Goal: Transaction & Acquisition: Purchase product/service

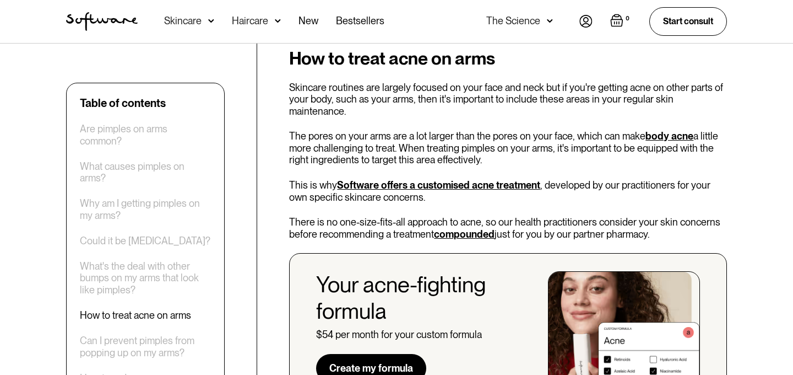
scroll to position [1602, 0]
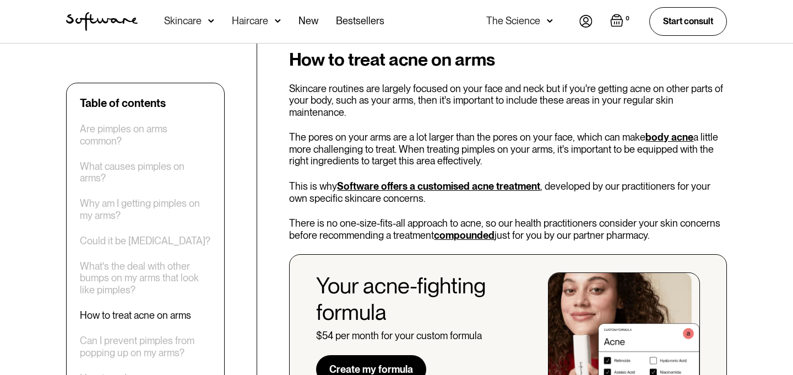
click at [503, 156] on div "How to treat acne on arms Skincare routines are largely focused on your face an…" at bounding box center [508, 230] width 438 height 360
click at [502, 180] on link "Software offers a customised acne treatment" at bounding box center [438, 186] width 203 height 12
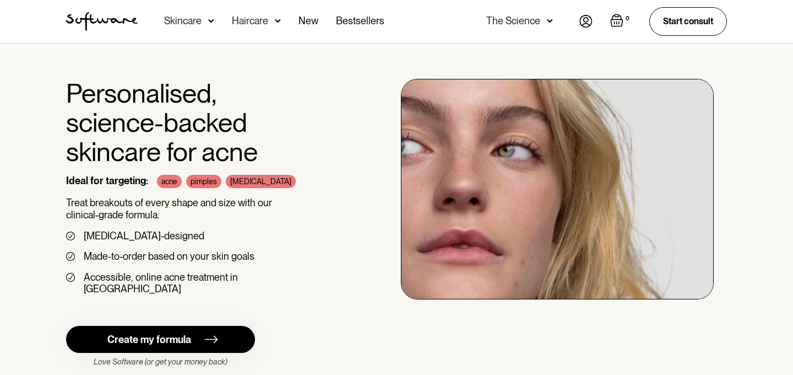
click at [158, 333] on div "Create my formula" at bounding box center [149, 339] width 84 height 12
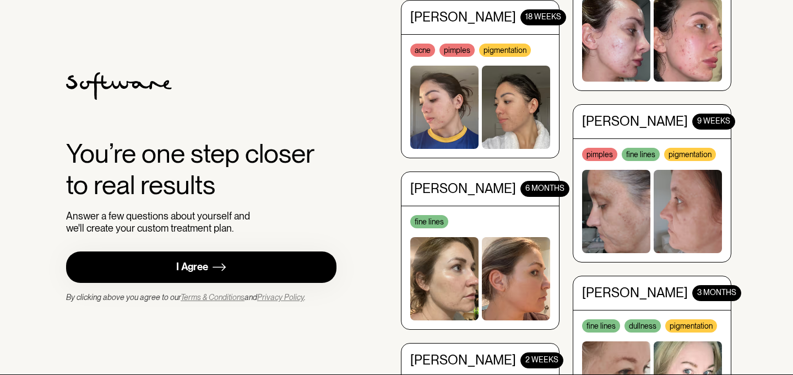
click at [190, 278] on link "I Agree" at bounding box center [201, 266] width 271 height 31
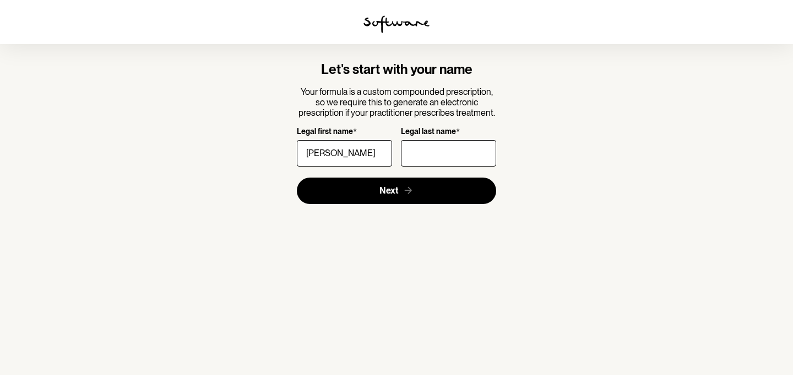
type input "Jessica"
type input "West"
click button "Next" at bounding box center [397, 190] width 200 height 26
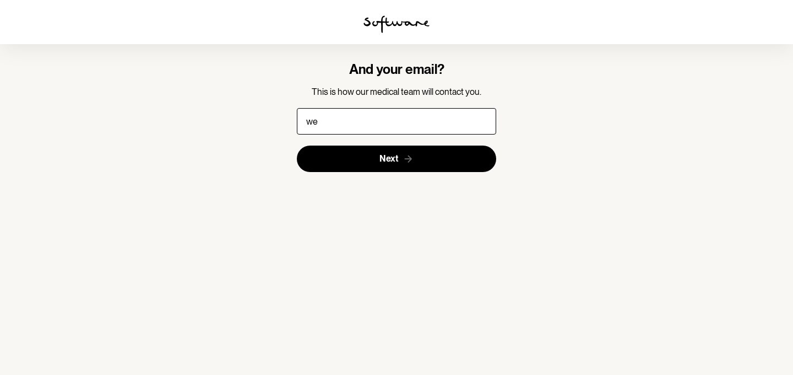
type input "wes"
type input "jwest9568@yahoo.com"
click at [297, 145] on button "Next" at bounding box center [397, 158] width 200 height 26
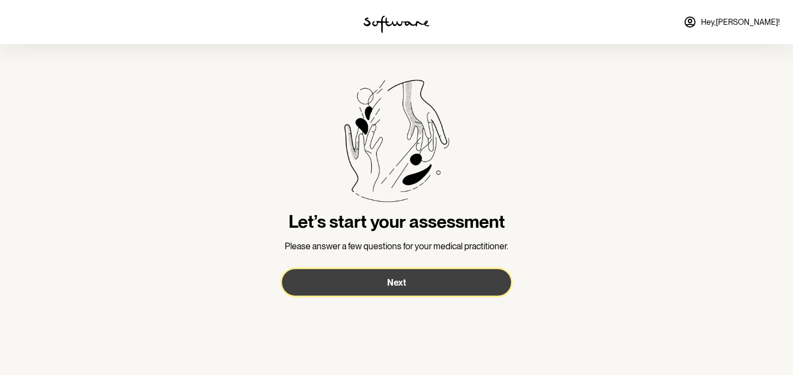
click at [404, 275] on button "Next" at bounding box center [396, 282] width 229 height 26
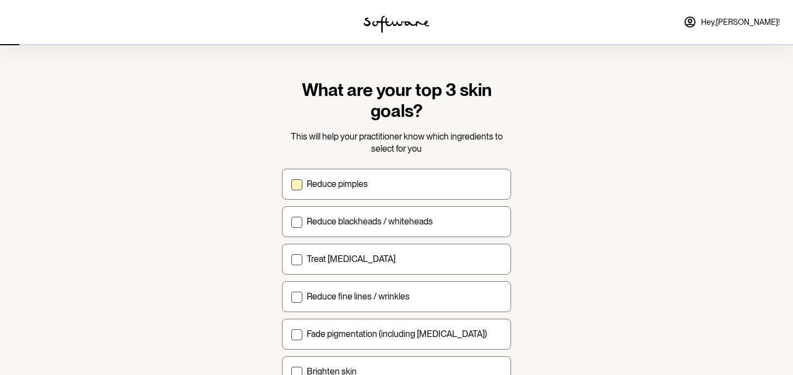
click at [408, 179] on div "Reduce pimples" at bounding box center [404, 184] width 195 height 10
click at [291, 183] on input "Reduce pimples" at bounding box center [291, 183] width 1 height 1
checkbox input "true"
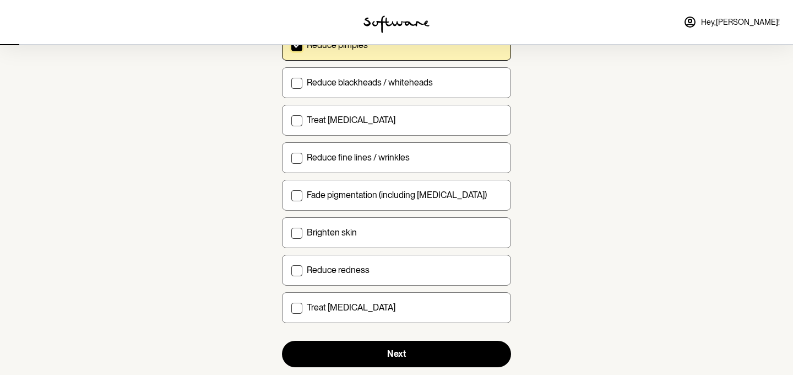
scroll to position [141, 0]
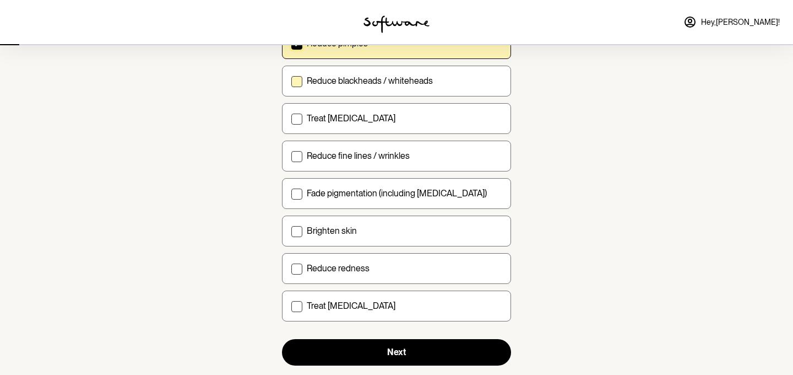
click at [422, 81] on p "Reduce blackheads / whiteheads" at bounding box center [370, 80] width 126 height 10
click at [291, 81] on input "Reduce blackheads / whiteheads" at bounding box center [291, 80] width 1 height 1
checkbox input "true"
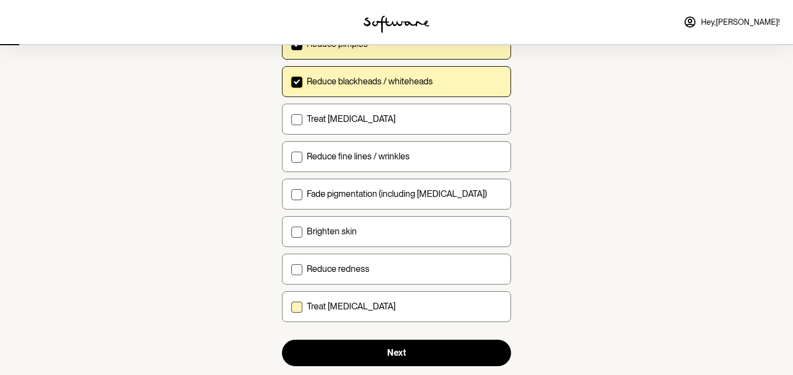
scroll to position [141, 0]
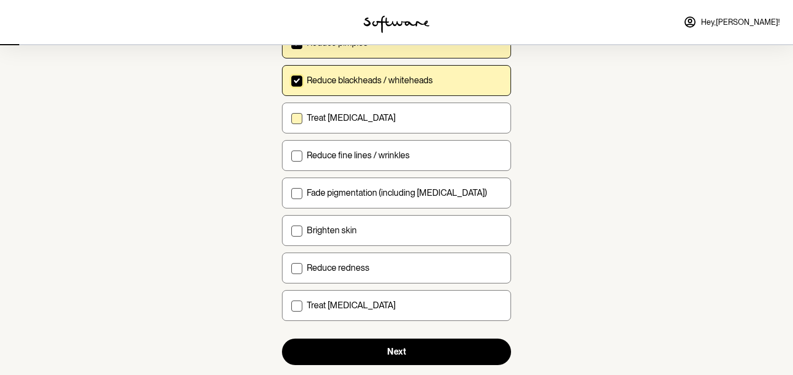
click at [353, 111] on label "Treat acne scarring" at bounding box center [396, 117] width 229 height 31
click at [291, 117] on input "Treat acne scarring" at bounding box center [291, 117] width 1 height 1
checkbox input "true"
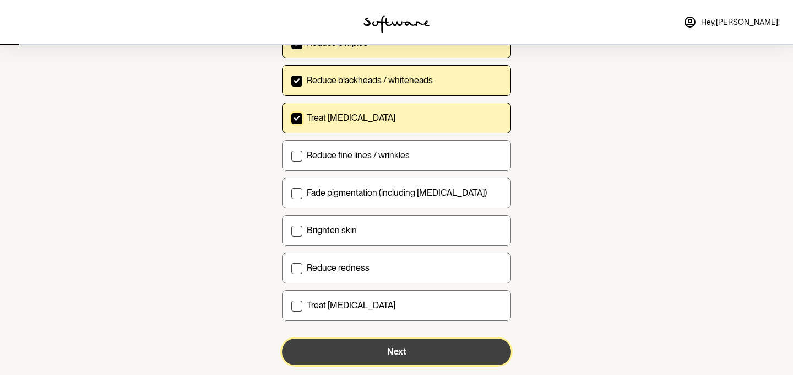
click at [393, 349] on span "Next" at bounding box center [396, 351] width 19 height 10
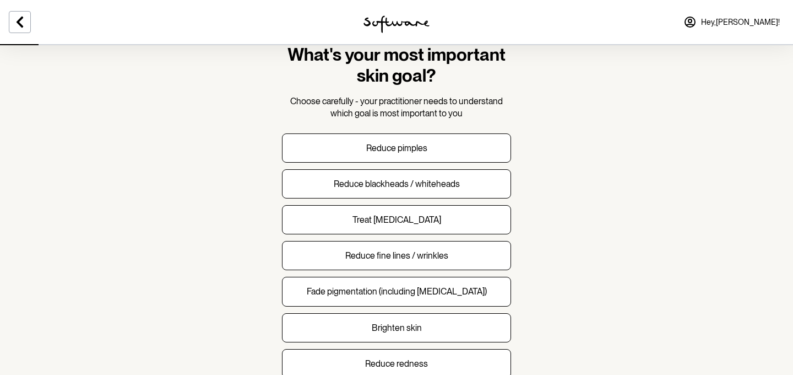
scroll to position [42, 0]
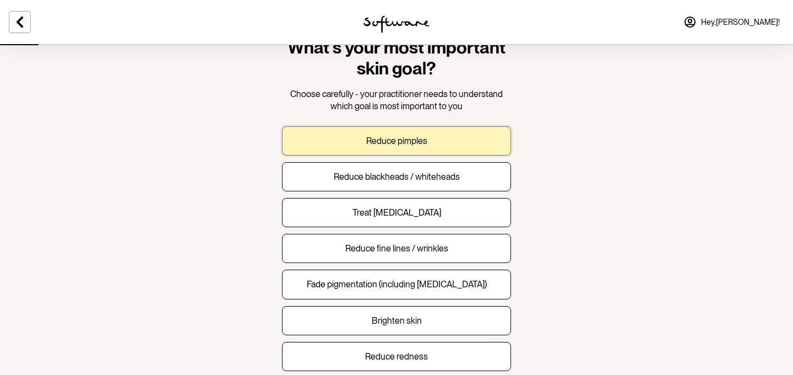
click at [478, 145] on button "Reduce pimples" at bounding box center [396, 140] width 229 height 29
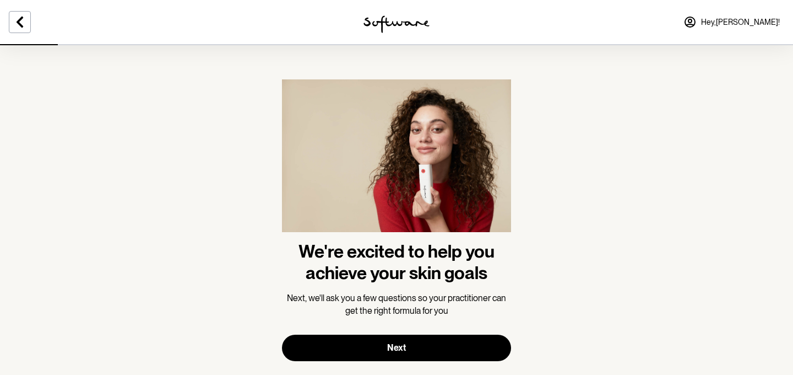
scroll to position [21, 0]
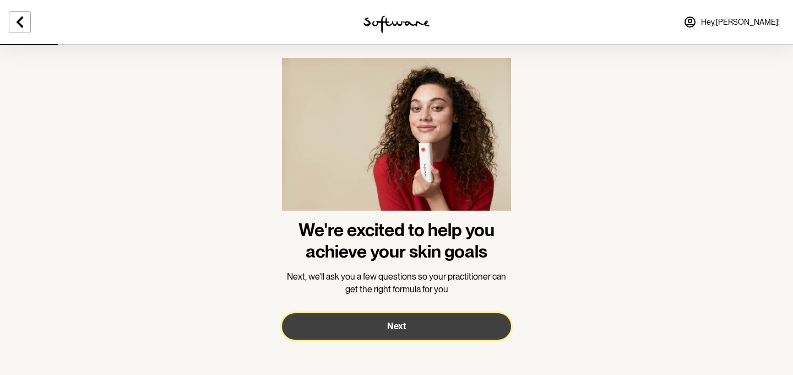
click at [431, 328] on button "Next" at bounding box center [396, 326] width 229 height 26
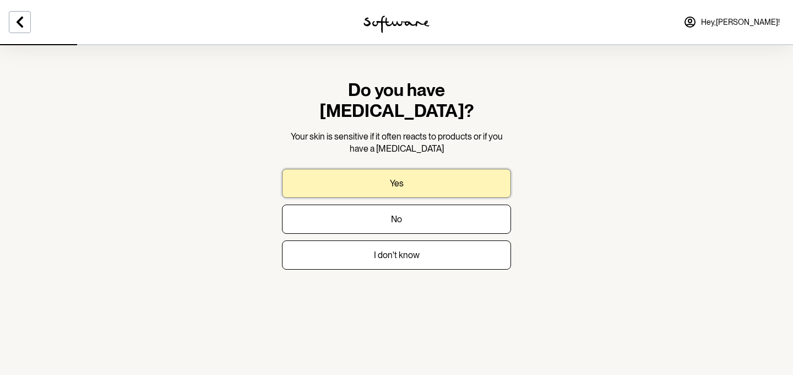
click at [474, 169] on button "Yes" at bounding box center [396, 183] width 229 height 29
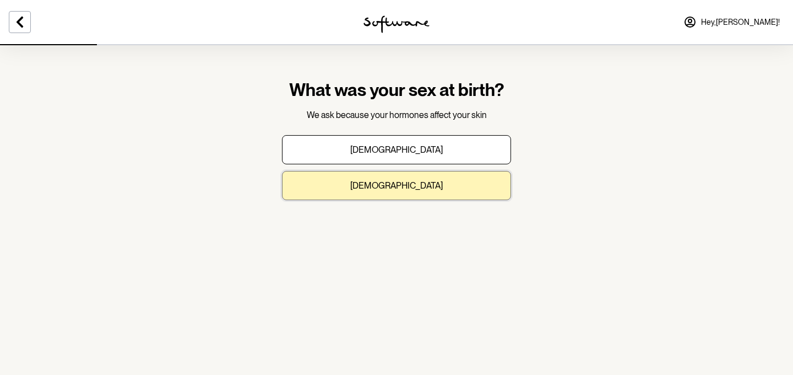
click at [483, 182] on button "Female" at bounding box center [396, 185] width 229 height 29
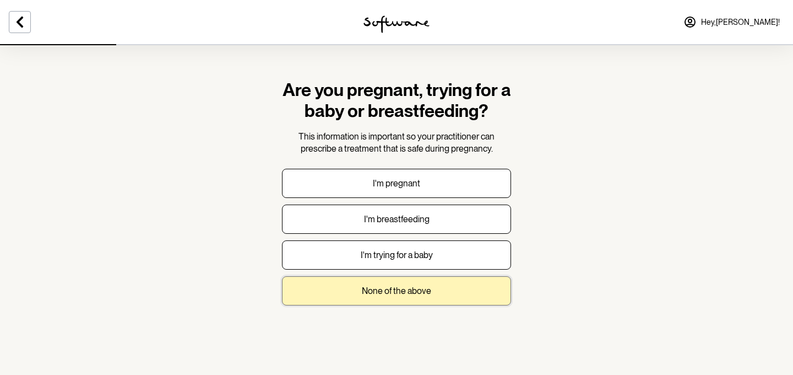
click at [450, 296] on button "None of the above" at bounding box center [396, 290] width 229 height 29
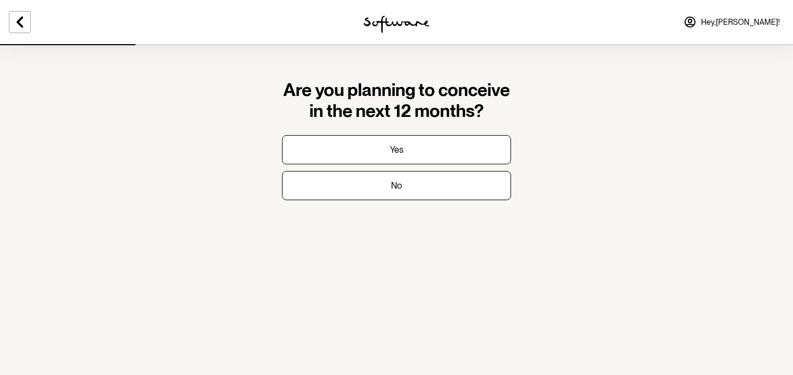
click at [444, 201] on section "Are you planning to conceive in the next 12 months? Yes No" at bounding box center [396, 148] width 247 height 209
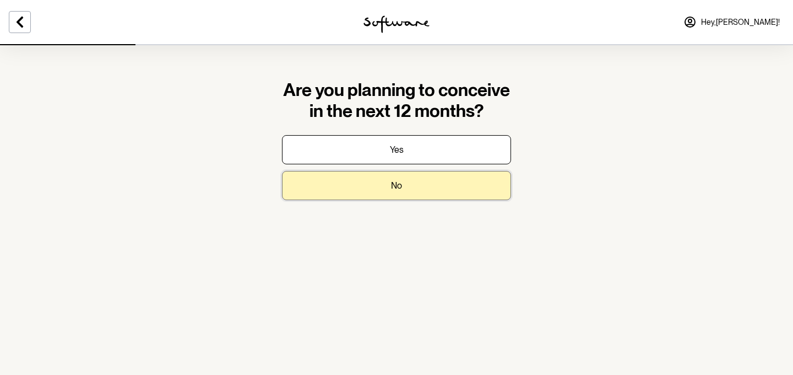
click at [444, 189] on button "No" at bounding box center [396, 185] width 229 height 29
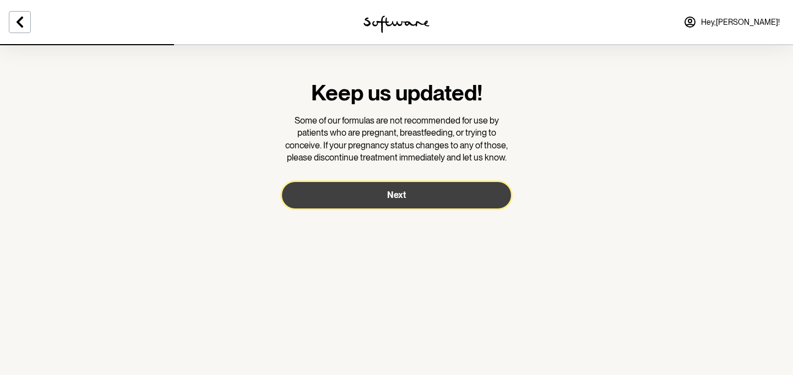
click at [456, 195] on button "Next" at bounding box center [396, 195] width 229 height 26
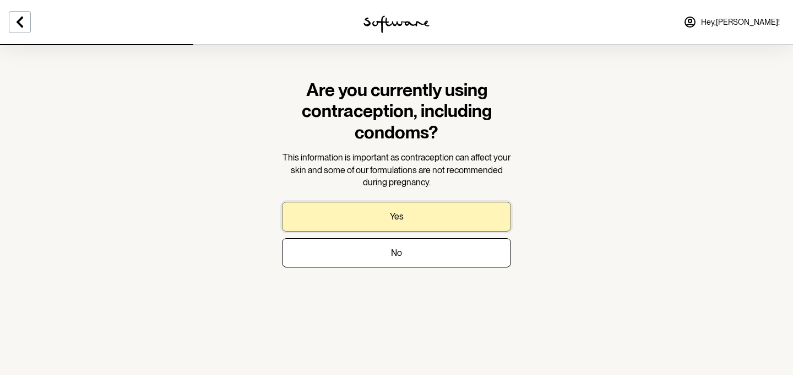
click at [446, 215] on button "Yes" at bounding box center [396, 216] width 229 height 29
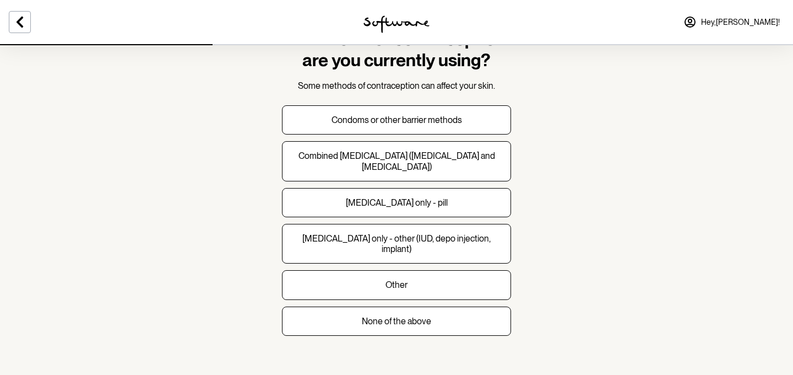
scroll to position [52, 0]
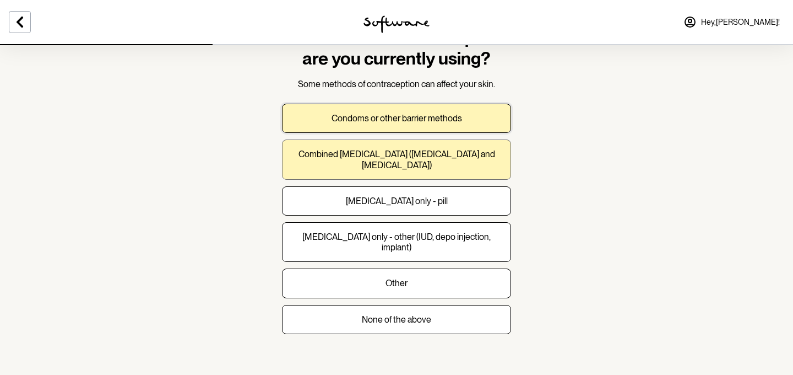
drag, startPoint x: 371, startPoint y: 117, endPoint x: 368, endPoint y: 155, distance: 38.2
click at [368, 155] on div "Condoms or other barrier methods Combined oral contraceptive pill (progesterone…" at bounding box center [396, 219] width 229 height 230
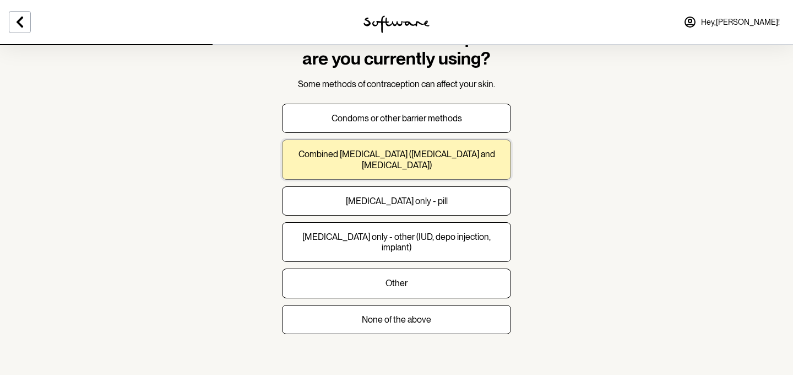
click at [368, 155] on p "Combined oral contraceptive pill (progesterone and oestrogen)" at bounding box center [396, 159] width 210 height 21
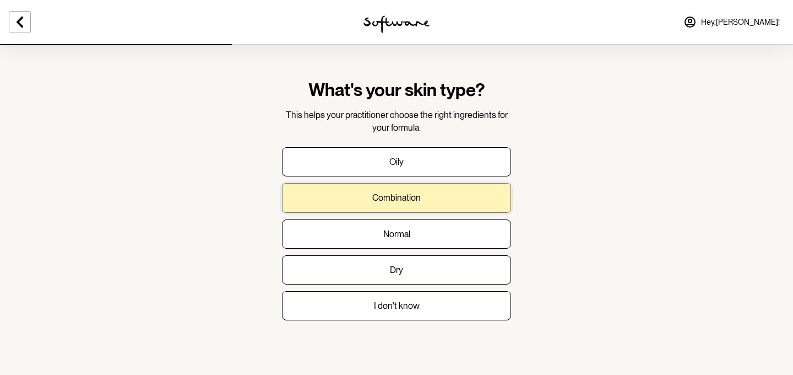
click at [466, 206] on button "Combination" at bounding box center [396, 197] width 229 height 29
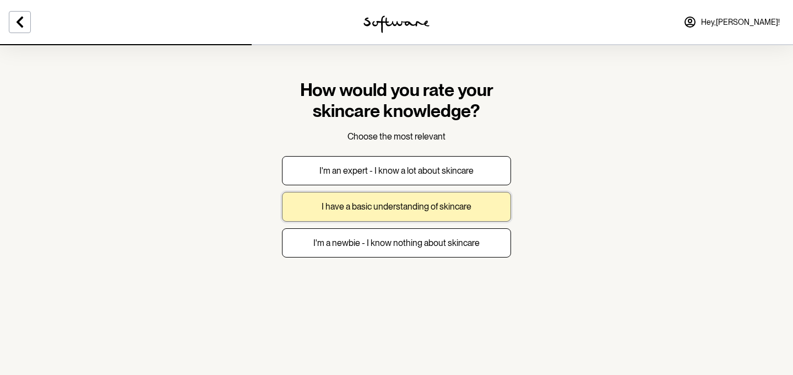
click at [475, 210] on button "I have a basic understanding of skincare" at bounding box center [396, 206] width 229 height 29
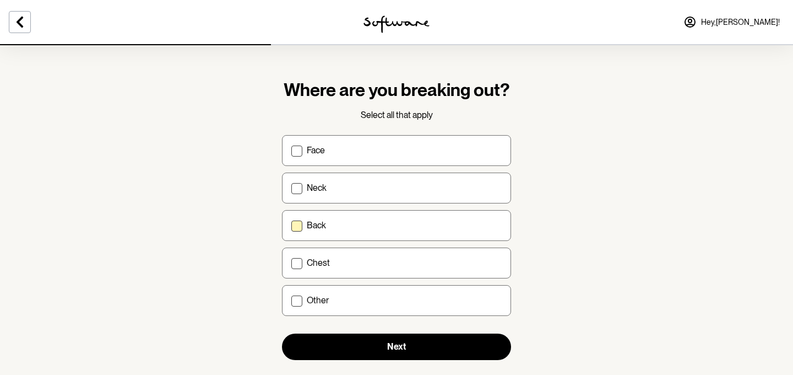
click at [423, 219] on label "Back" at bounding box center [396, 225] width 229 height 31
click at [291, 225] on input "Back" at bounding box center [291, 225] width 1 height 1
checkbox input "true"
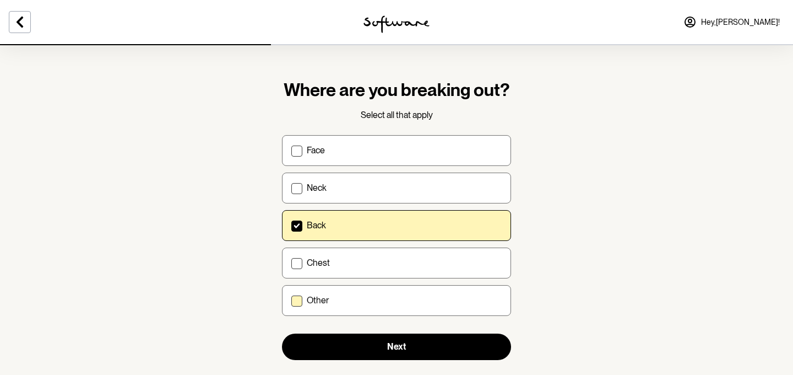
click at [375, 294] on label "Other" at bounding box center [396, 300] width 229 height 31
click at [291, 300] on input "Other" at bounding box center [291, 300] width 1 height 1
checkbox input "true"
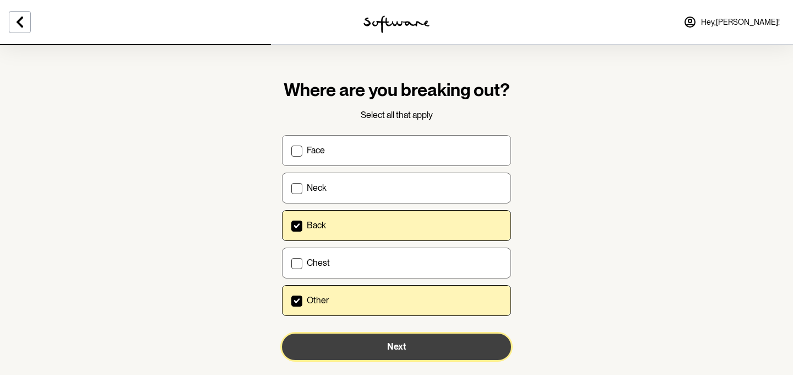
click at [434, 347] on button "Next" at bounding box center [396, 346] width 229 height 26
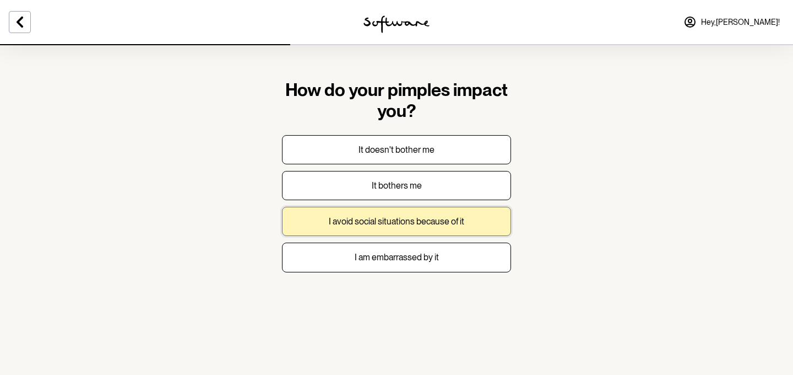
click at [467, 212] on button "I avoid social situations because of it" at bounding box center [396, 221] width 229 height 29
